Goal: Task Accomplishment & Management: Use online tool/utility

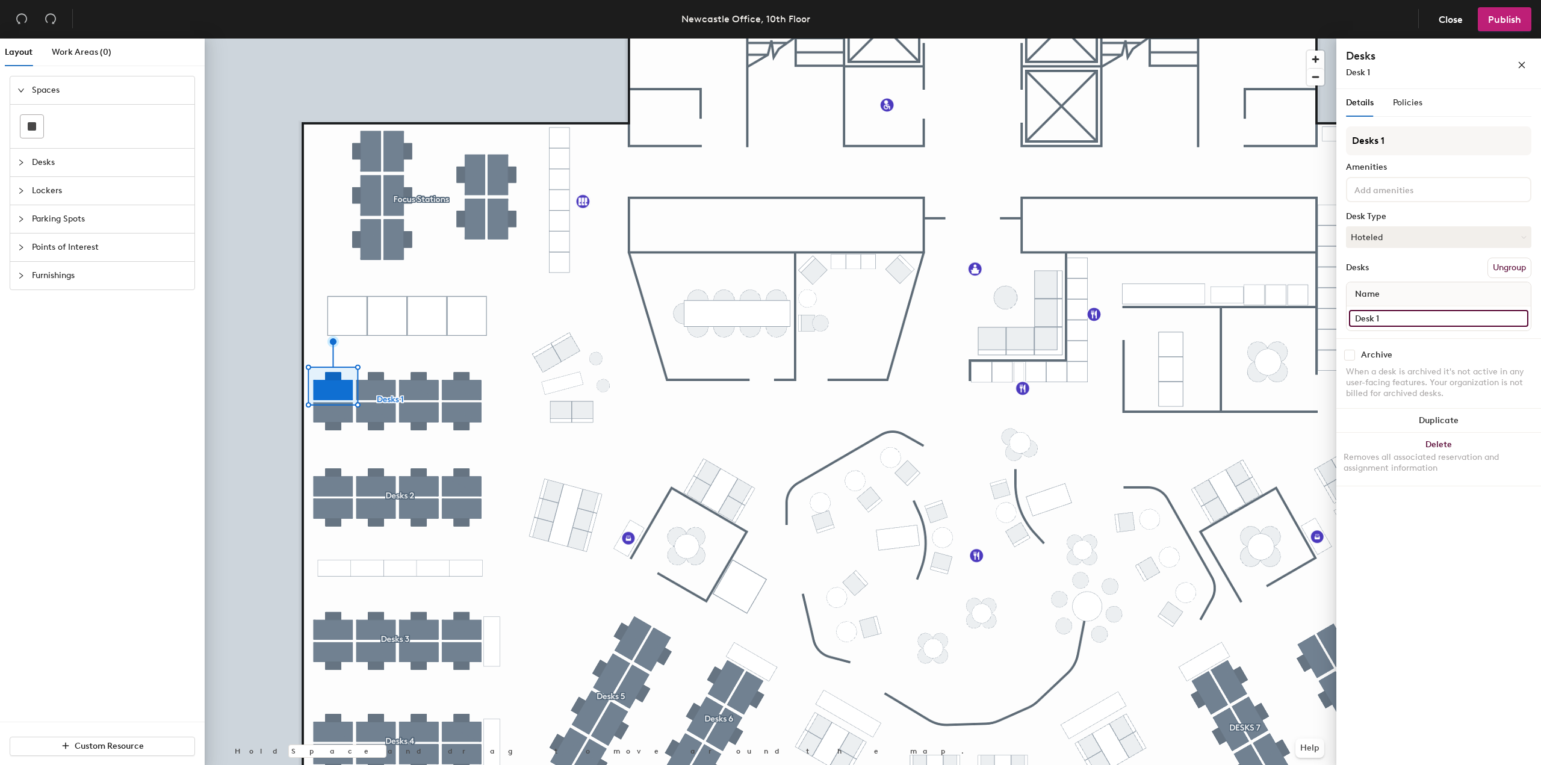
click at [1398, 324] on input "Desk 1" at bounding box center [1438, 318] width 179 height 17
type input "IT 01"
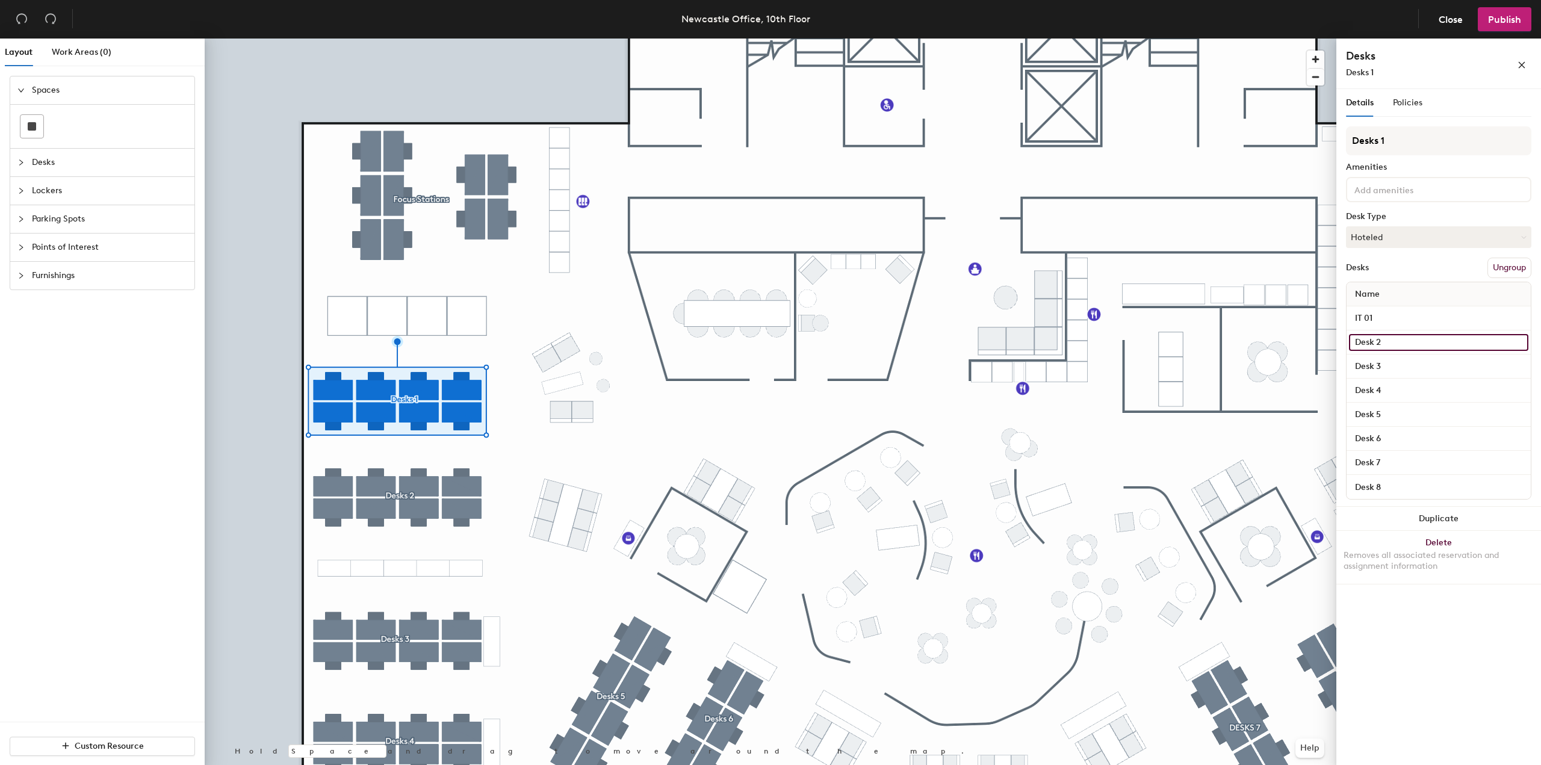
click at [1396, 345] on input "Desk 2" at bounding box center [1438, 342] width 179 height 17
type input "IT 02"
click at [1496, 19] on span "Publish" at bounding box center [1504, 19] width 33 height 11
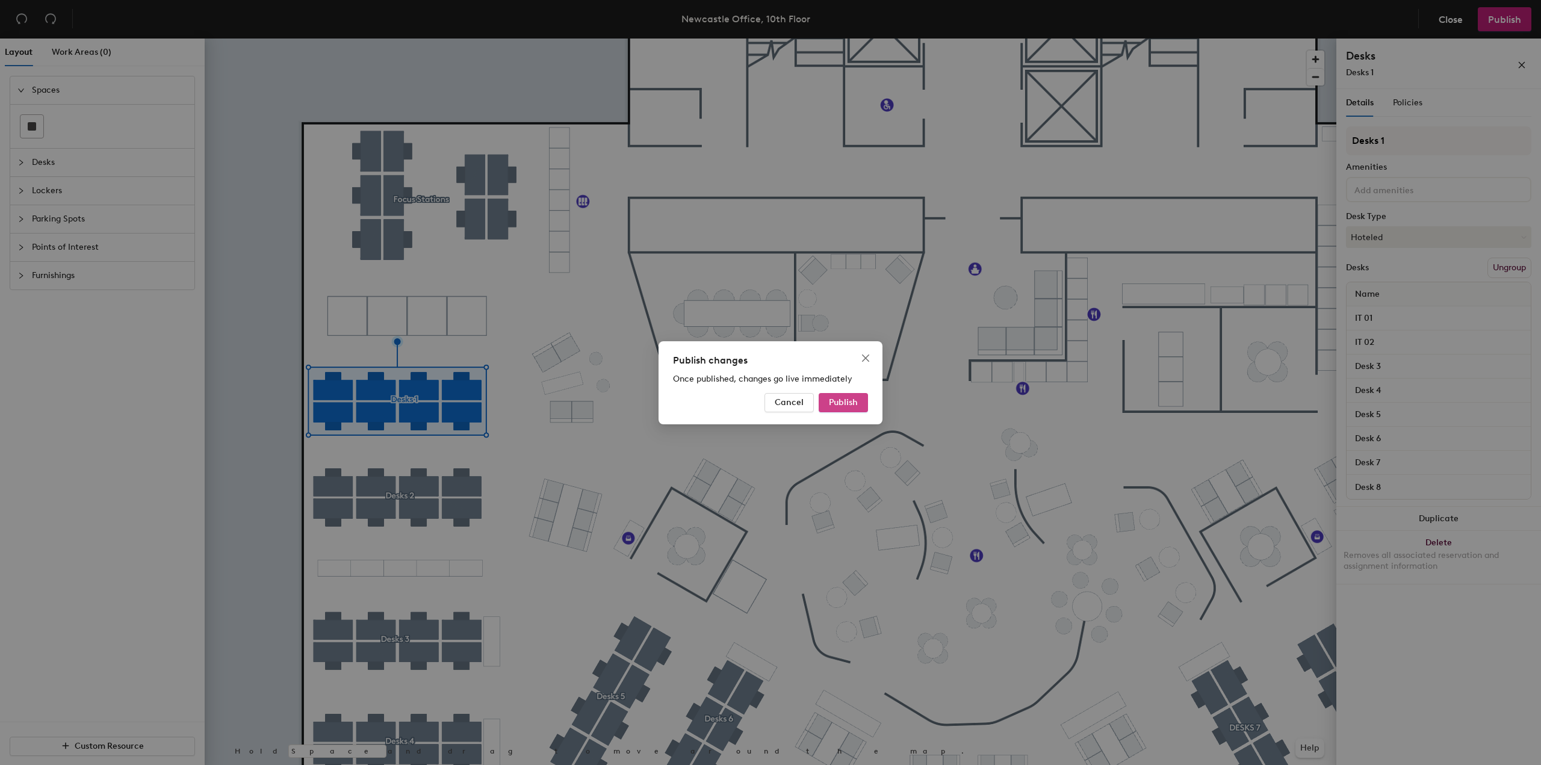
click at [844, 404] on span "Publish" at bounding box center [843, 402] width 29 height 10
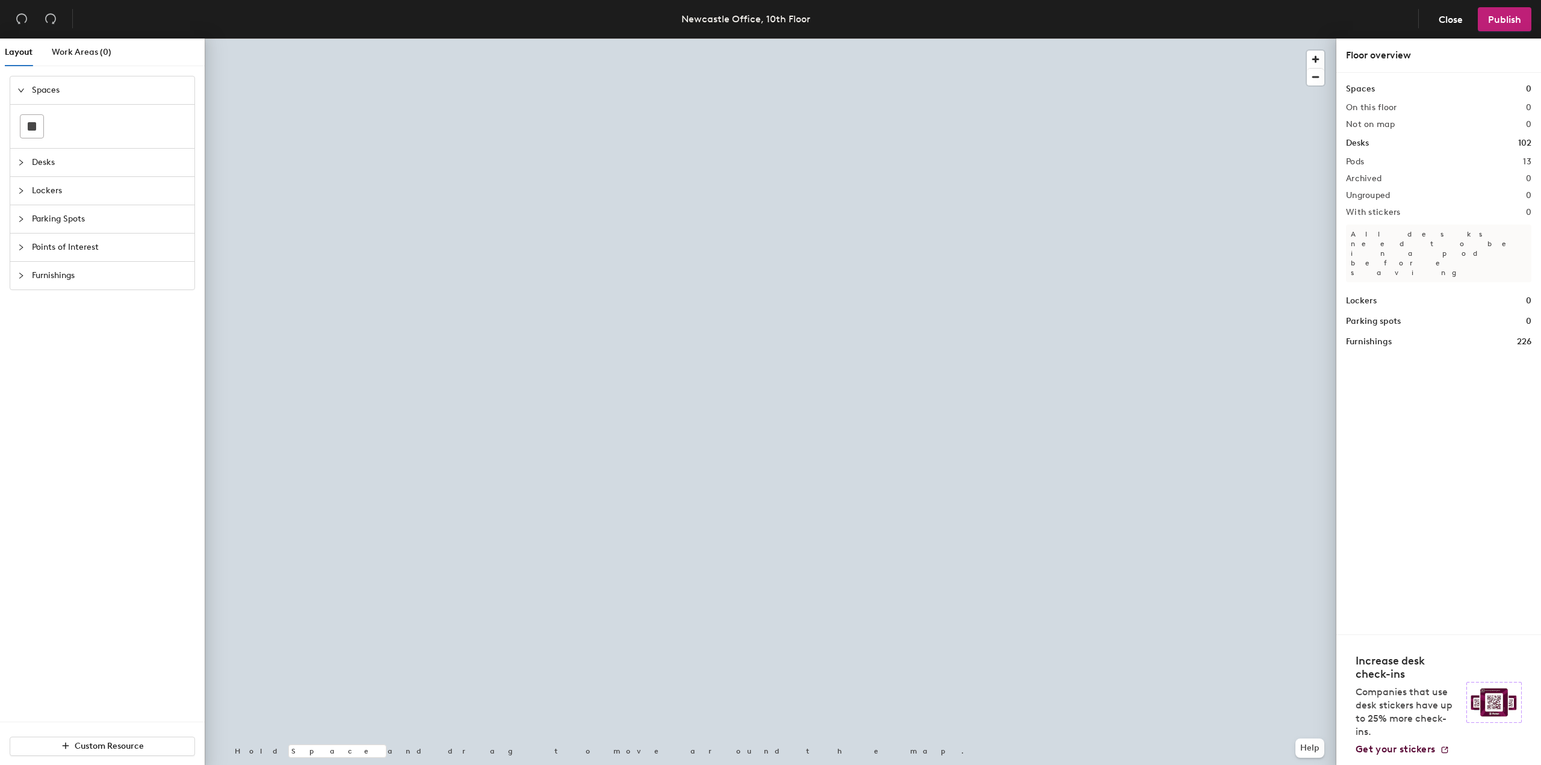
click at [328, 39] on div at bounding box center [770, 39] width 1131 height 0
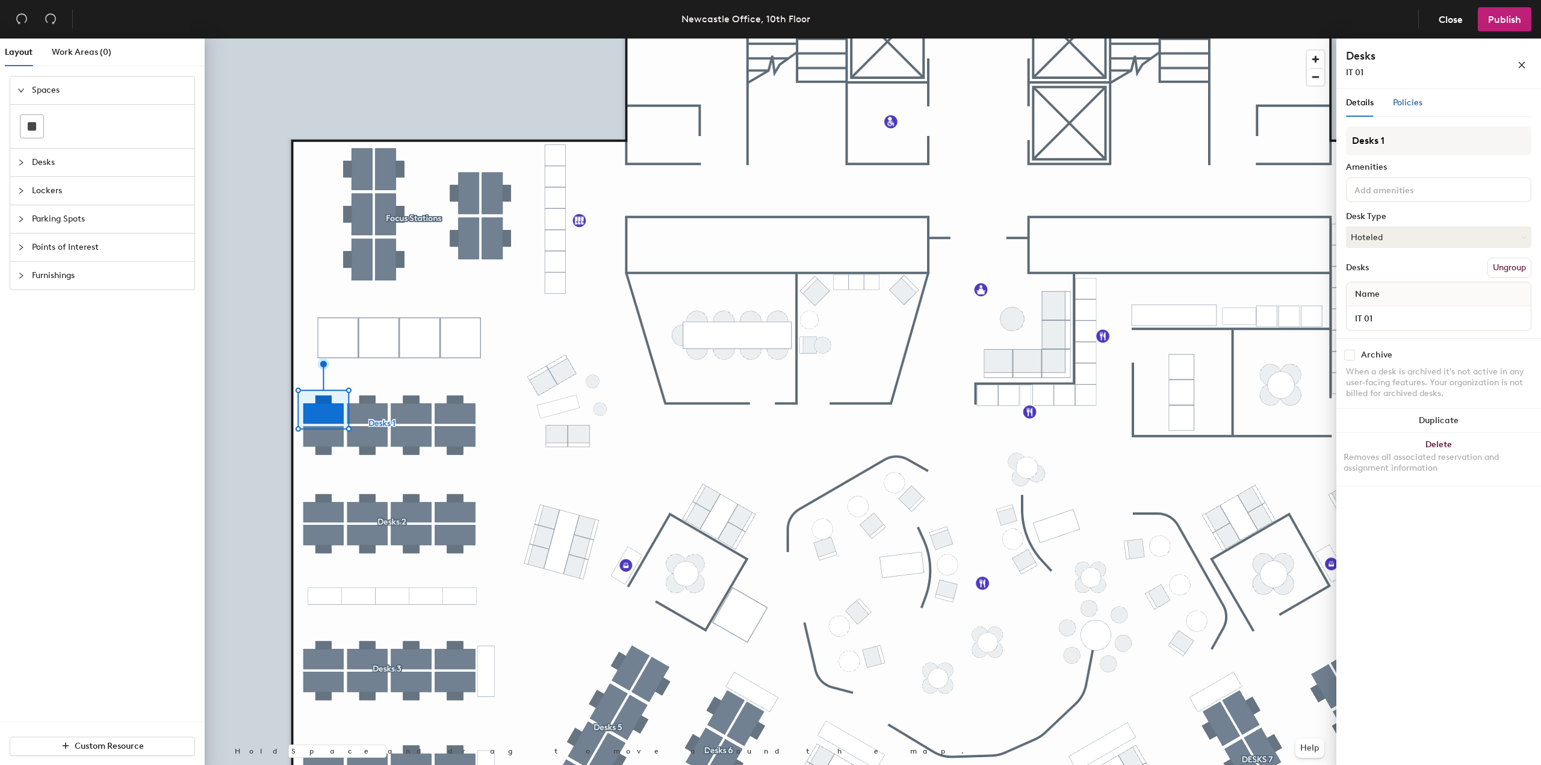
click at [1393, 104] on span "Policies" at bounding box center [1407, 102] width 29 height 10
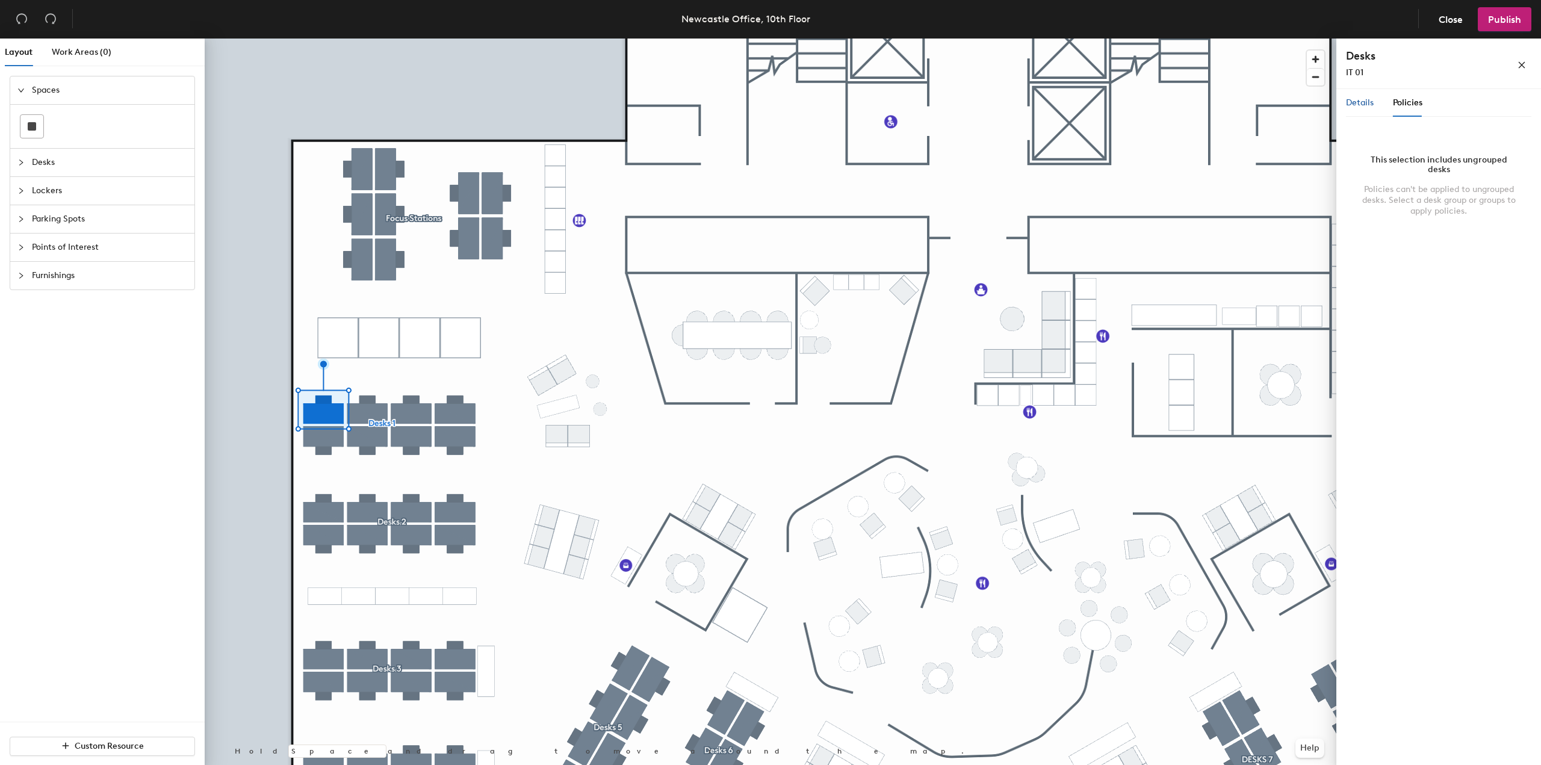
click at [1364, 102] on span "Details" at bounding box center [1360, 102] width 28 height 10
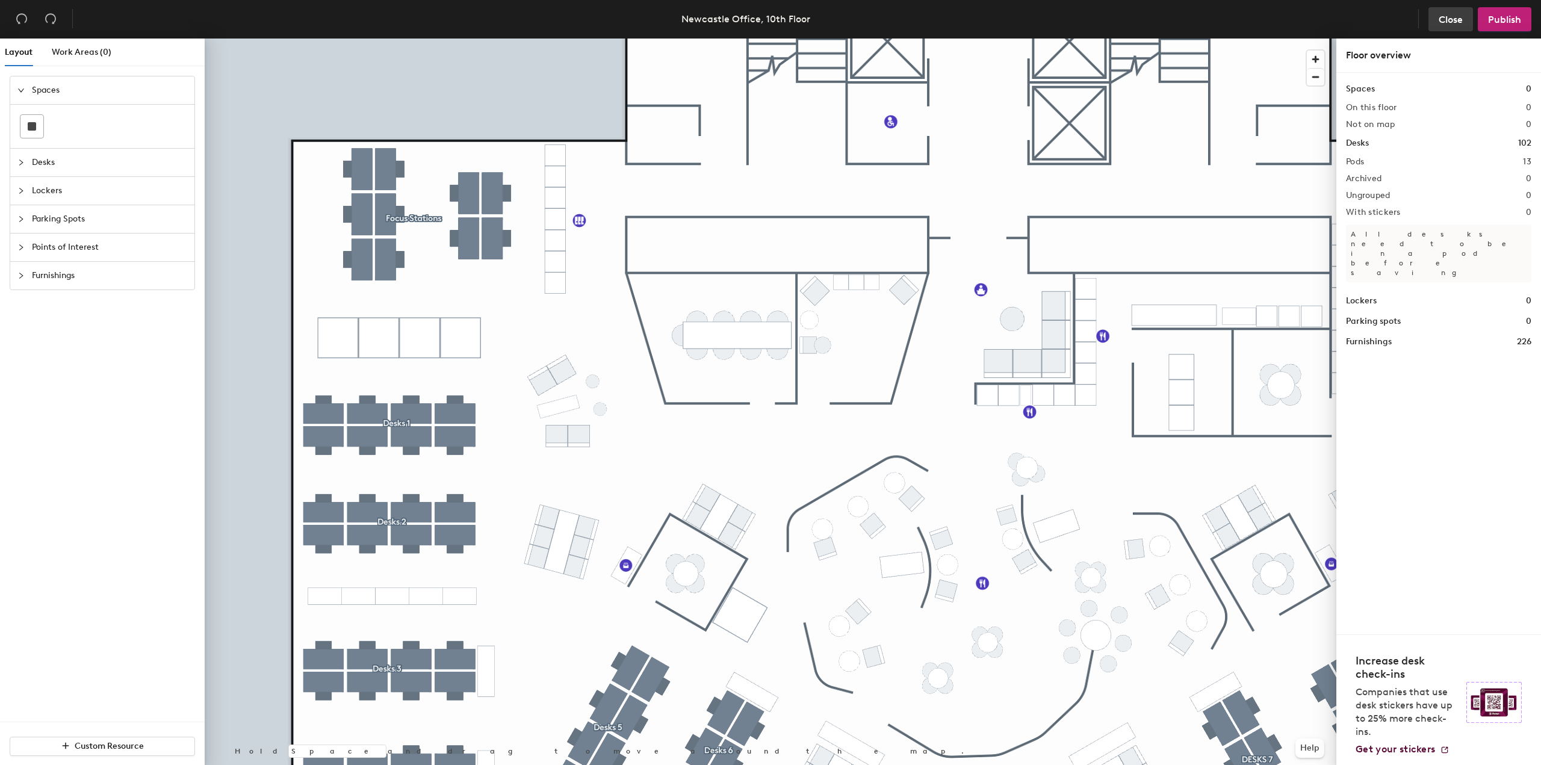
click at [1452, 19] on span "Close" at bounding box center [1450, 19] width 24 height 11
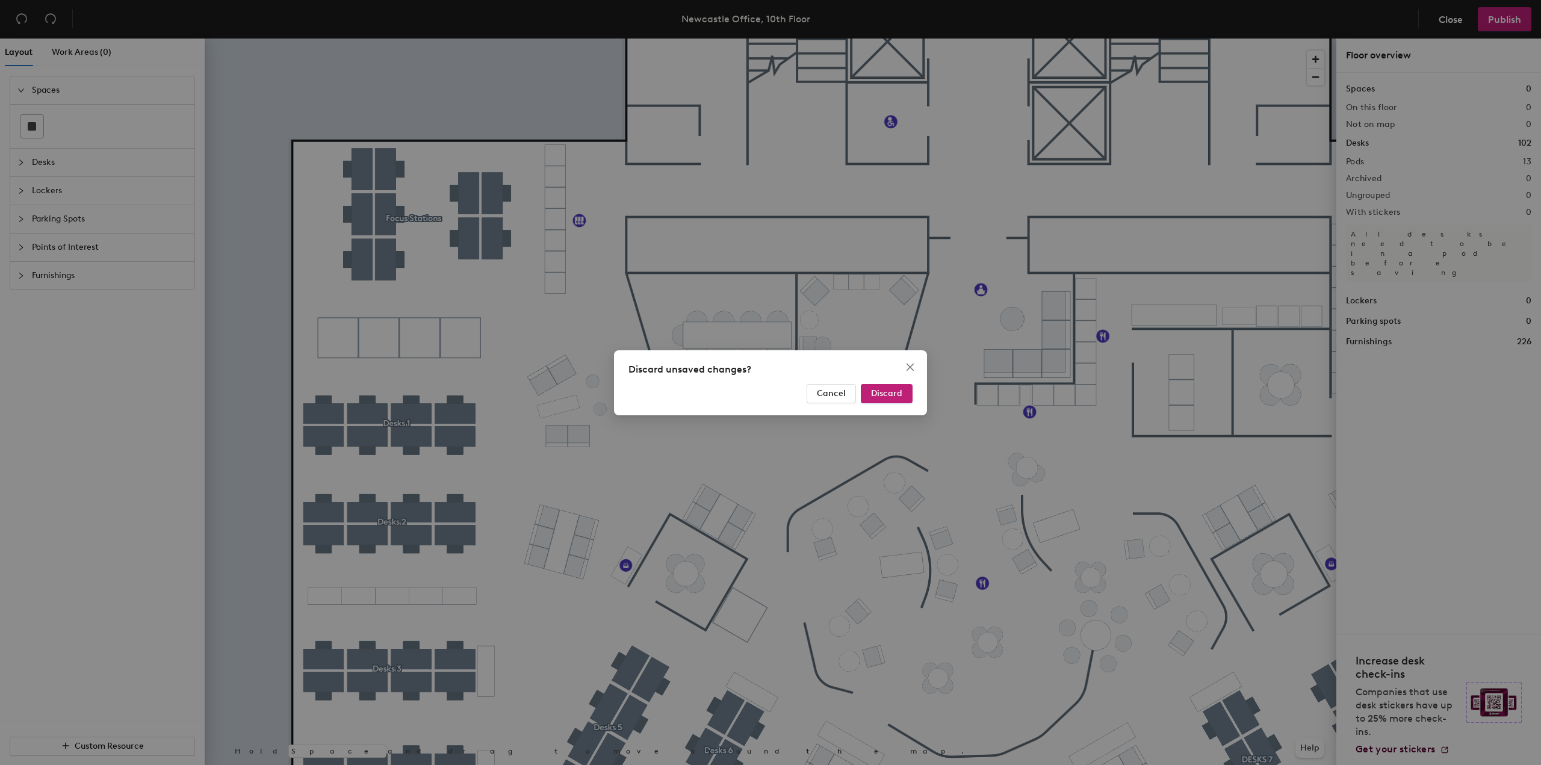
click at [884, 404] on div "Discard unsaved changes? Cancel Discard" at bounding box center [770, 382] width 313 height 65
click at [887, 394] on span "Discard" at bounding box center [886, 393] width 31 height 10
